Goal: Navigation & Orientation: Find specific page/section

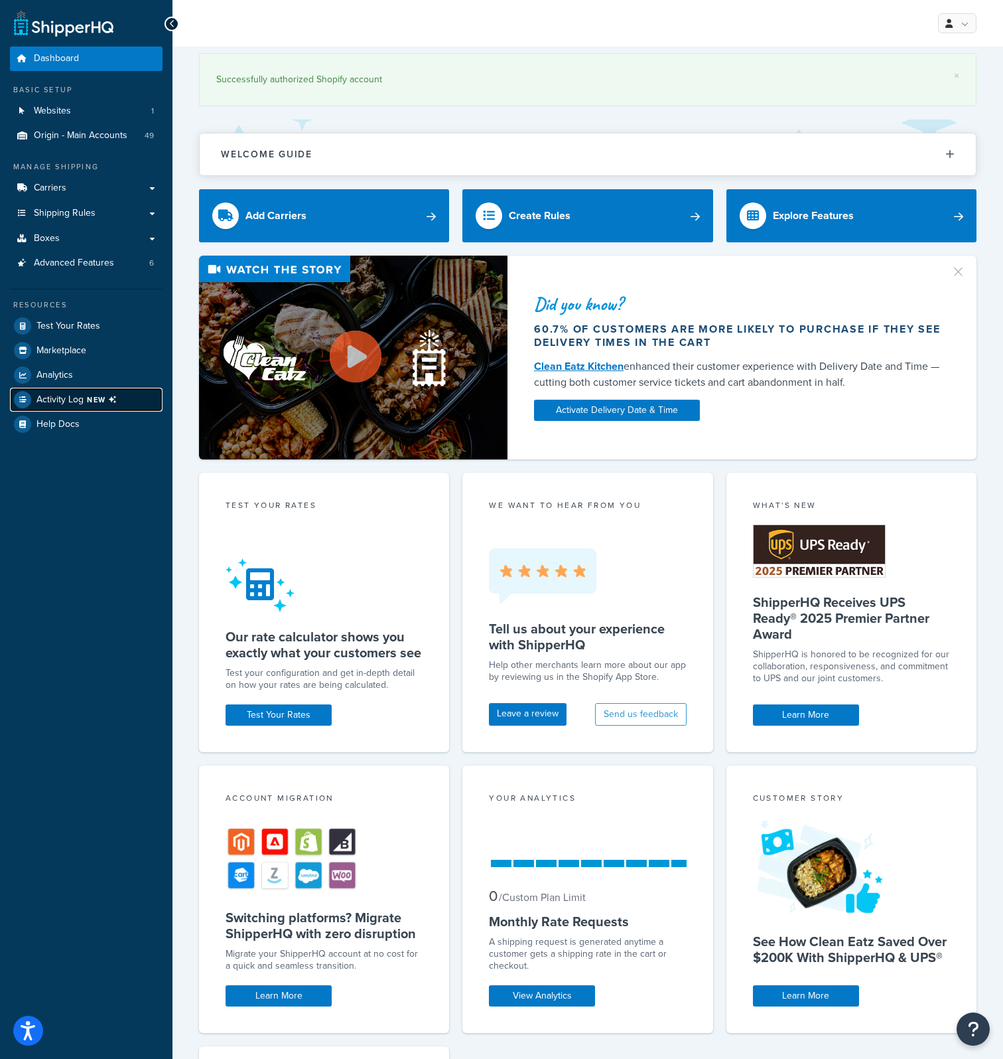
click at [110, 406] on icon at bounding box center [113, 399] width 17 height 17
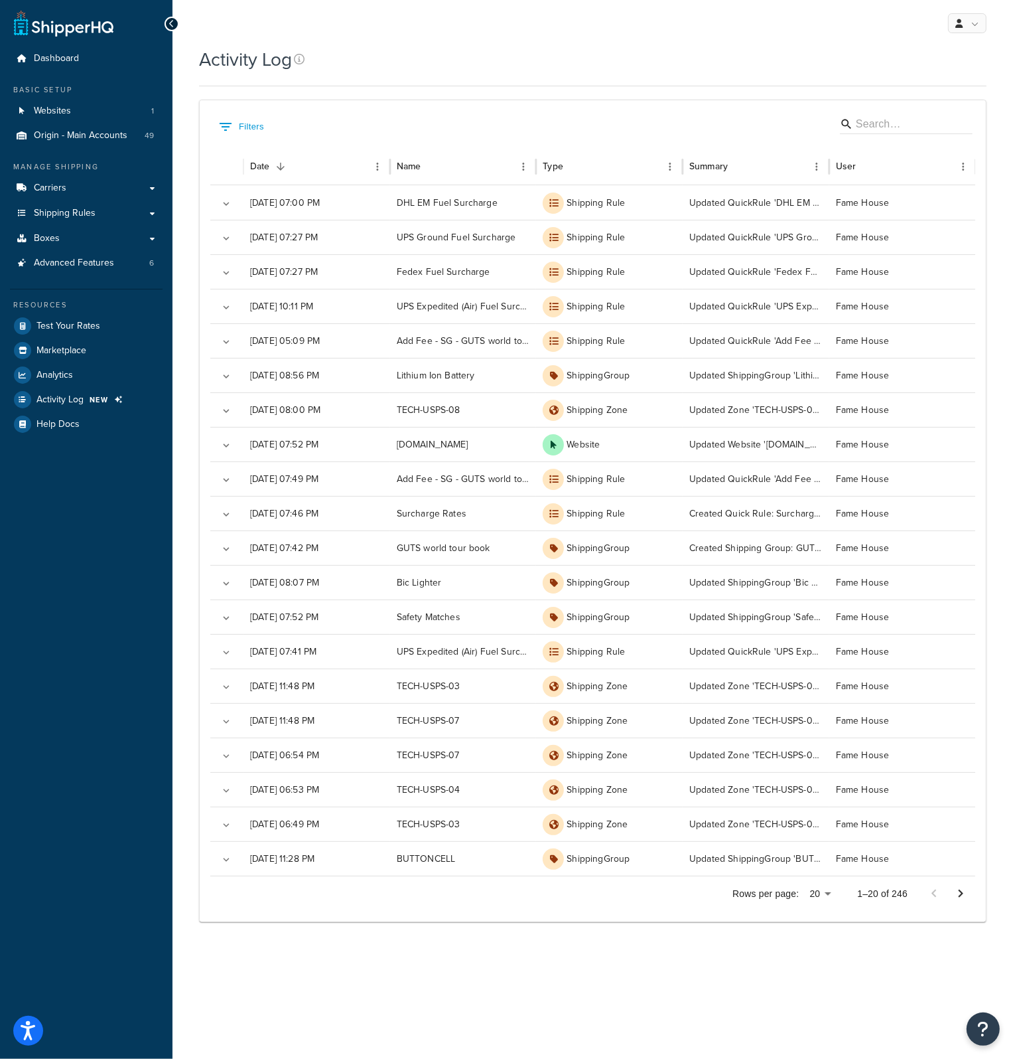
click at [440, 1005] on div "My Profile Billing Global Settings Contact Us Logout Activity Log Contact Us Se…" at bounding box center [593, 529] width 841 height 1059
drag, startPoint x: 437, startPoint y: 1022, endPoint x: 465, endPoint y: 990, distance: 42.8
click at [437, 1022] on div "My Profile Billing Global Settings Contact Us Logout Activity Log Contact Us Se…" at bounding box center [593, 529] width 841 height 1059
click at [916, 150] on span "Logout" at bounding box center [907, 156] width 26 height 13
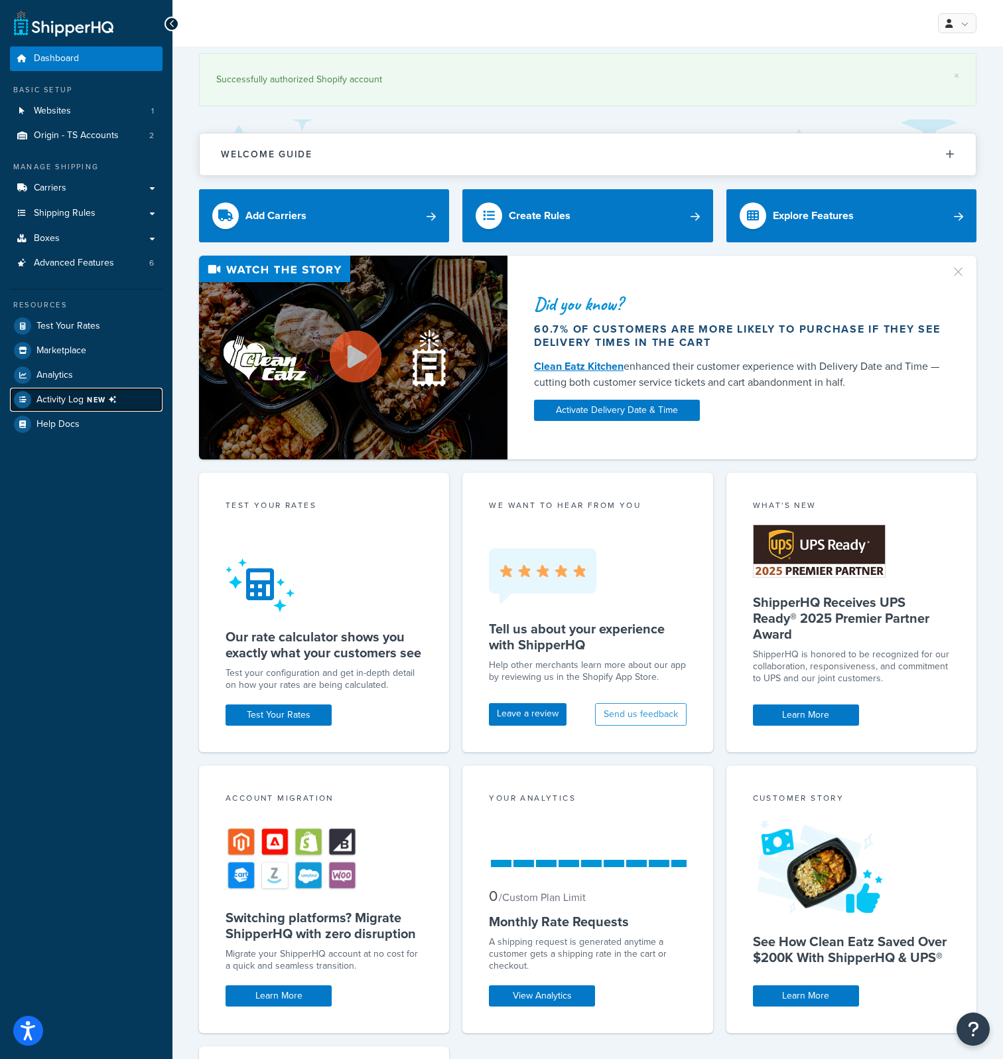
click at [81, 400] on span "Activity Log NEW" at bounding box center [80, 399] width 86 height 17
